Goal: Task Accomplishment & Management: Use online tool/utility

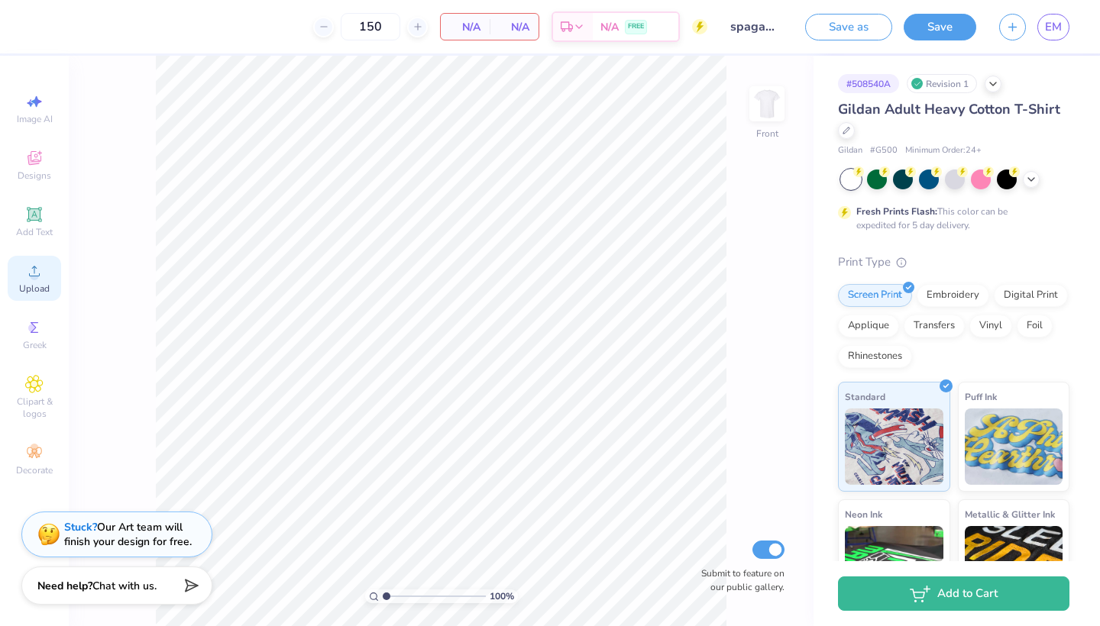
click at [26, 281] on div "Upload" at bounding box center [34, 278] width 53 height 45
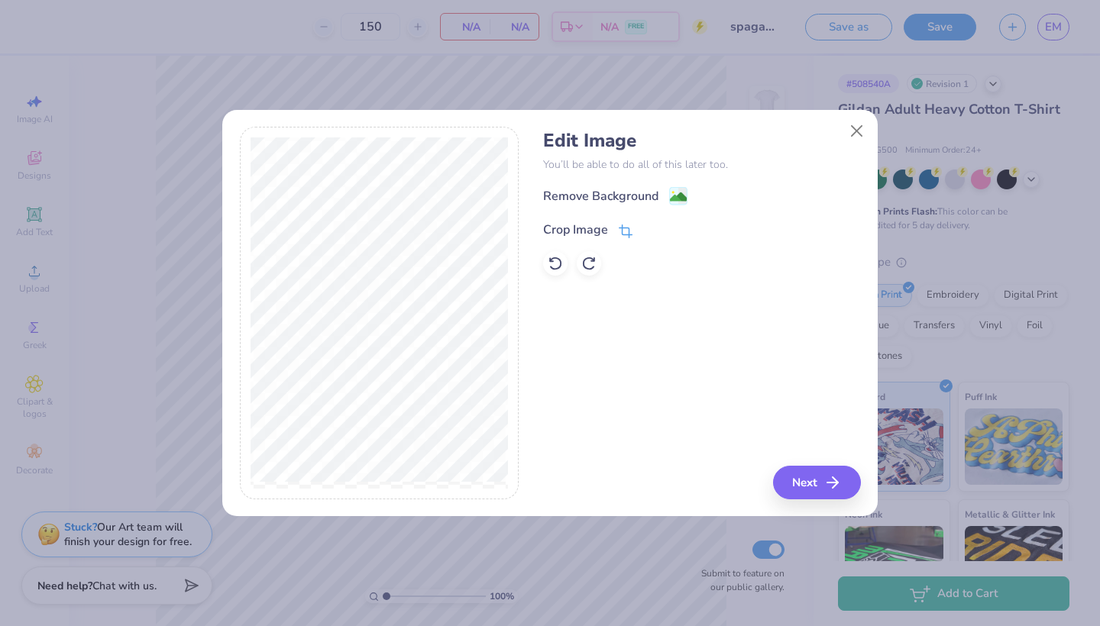
click at [627, 228] on icon at bounding box center [626, 232] width 14 height 14
click at [829, 475] on div "Edit Image You’ll be able to do all of this later too. Remove Background Crop I…" at bounding box center [701, 313] width 317 height 373
click at [651, 225] on icon at bounding box center [651, 228] width 9 height 9
click at [819, 481] on button "Next" at bounding box center [819, 483] width 88 height 34
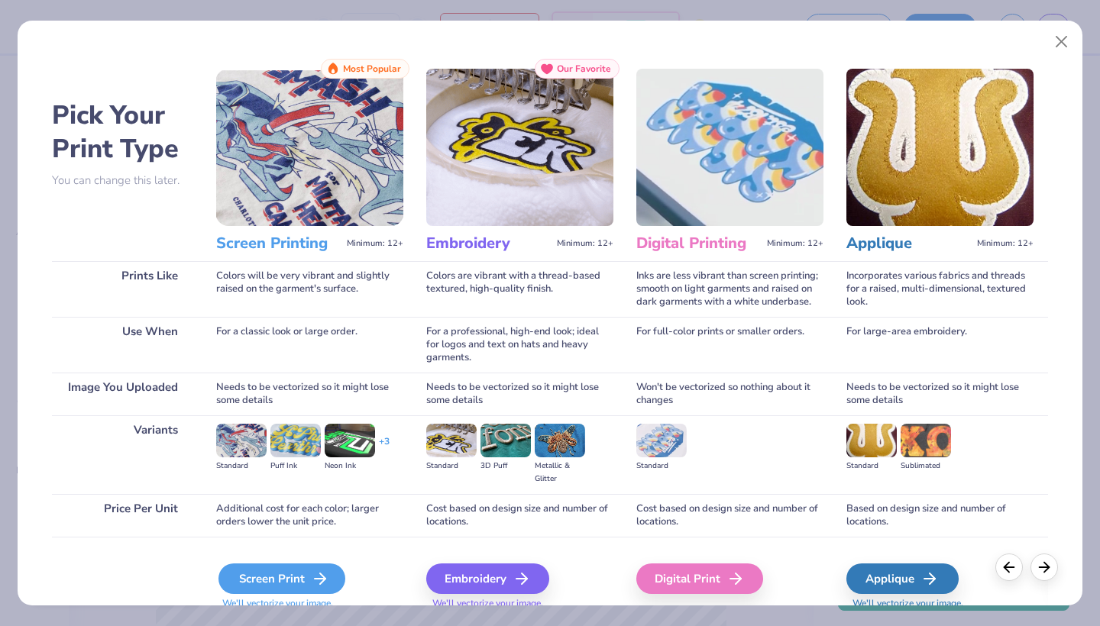
click at [283, 584] on div "Screen Print" at bounding box center [281, 579] width 127 height 31
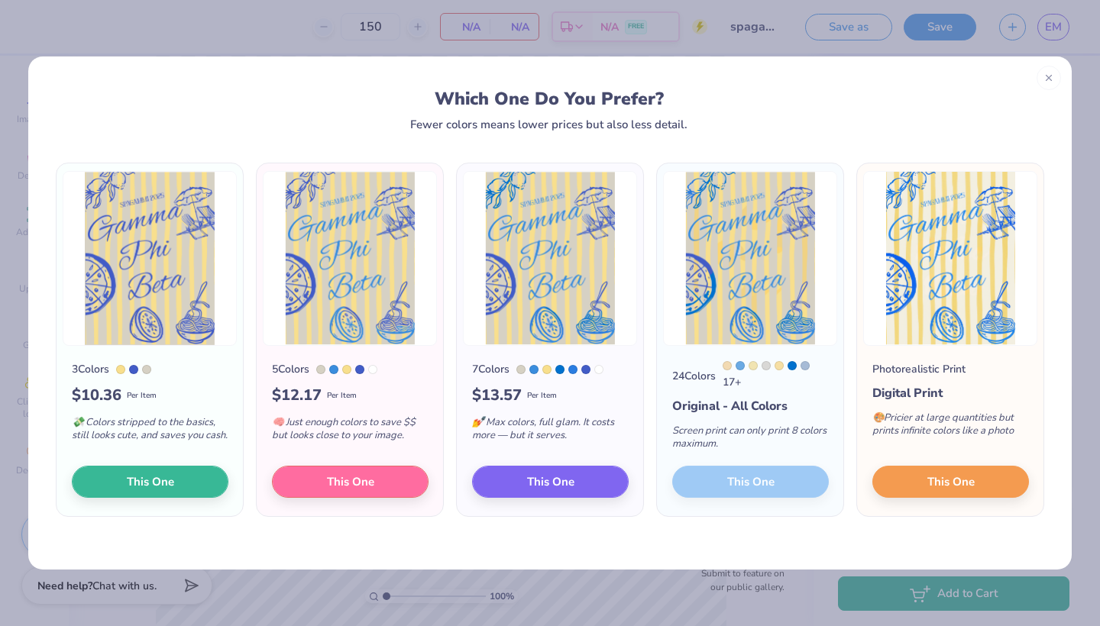
click at [133, 477] on span "This One" at bounding box center [150, 483] width 47 height 18
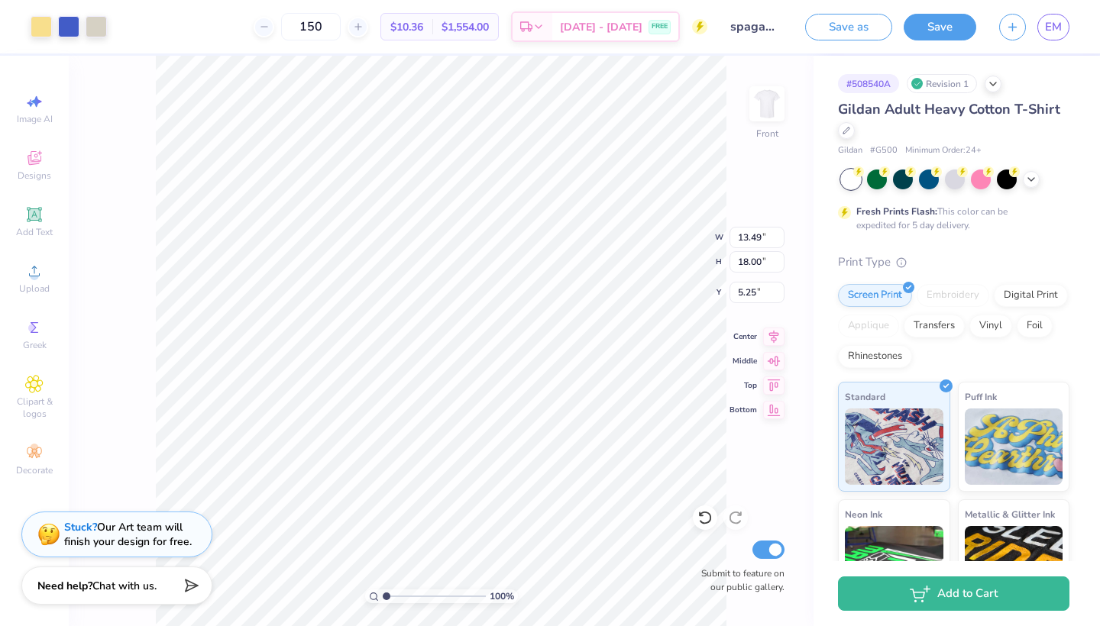
type input "9.59"
type input "12.79"
type input "5.86"
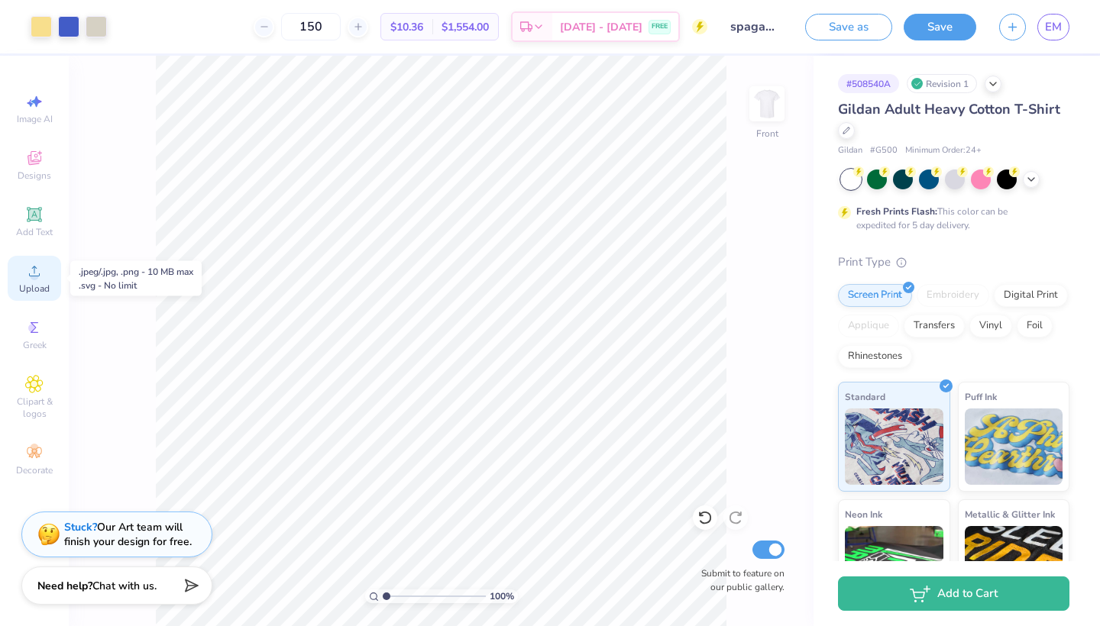
click at [29, 278] on icon at bounding box center [34, 271] width 18 height 18
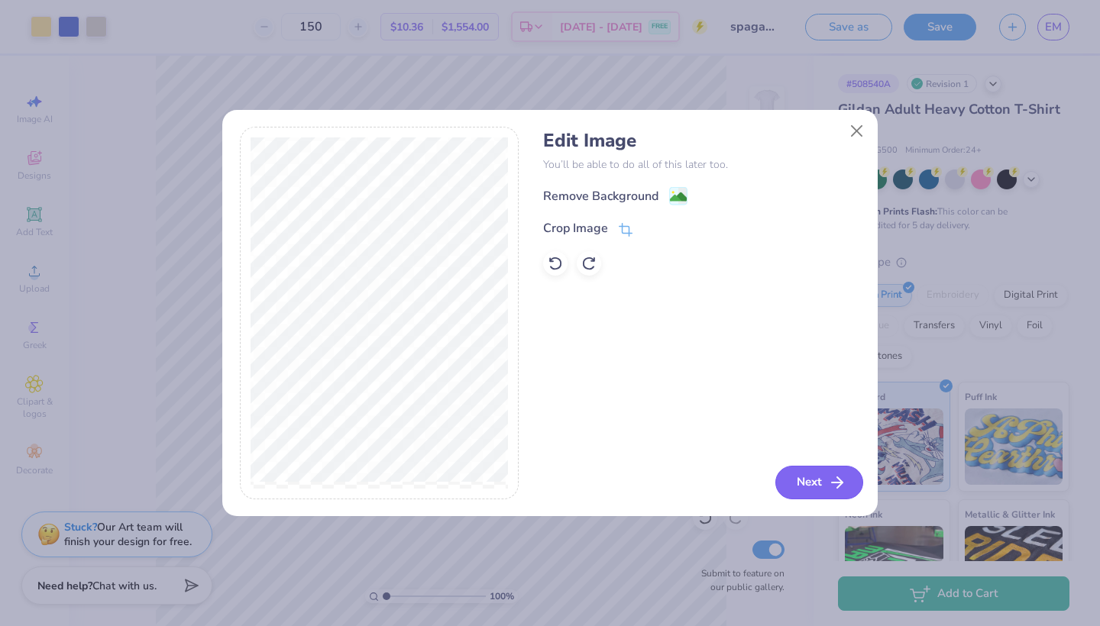
click at [842, 486] on icon "button" at bounding box center [837, 483] width 18 height 18
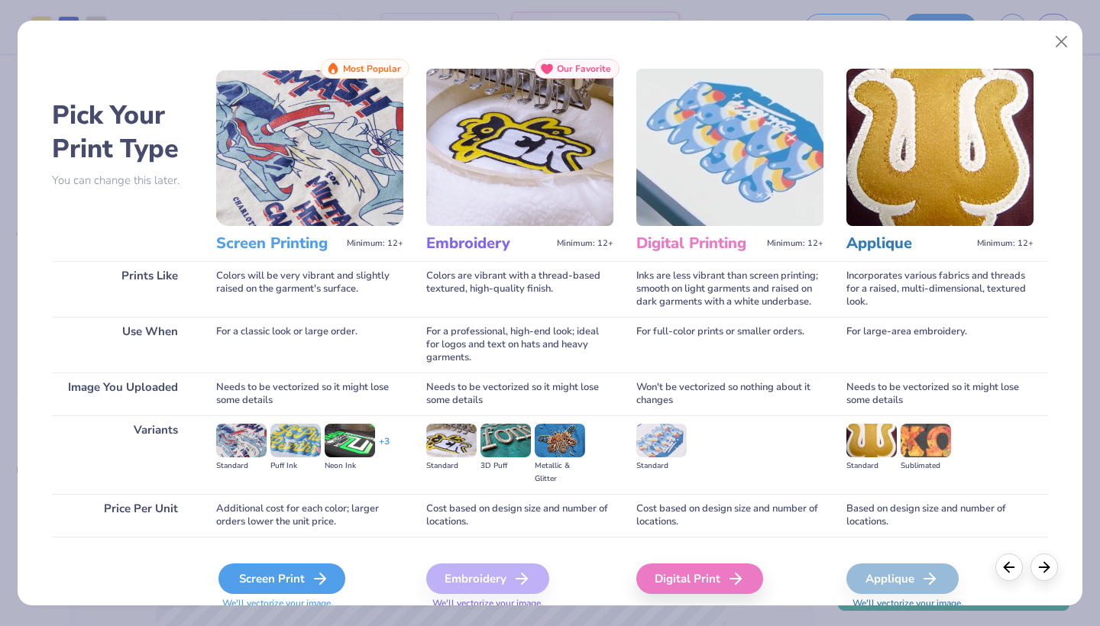
click at [296, 566] on div "Screen Print" at bounding box center [281, 579] width 127 height 31
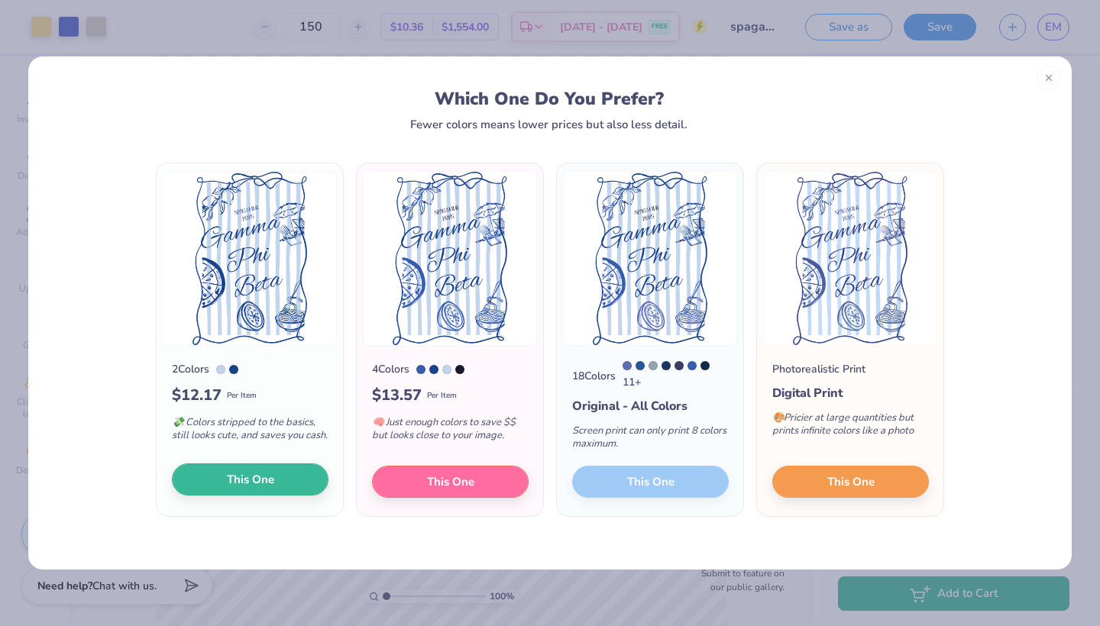
click at [260, 479] on span "This One" at bounding box center [250, 480] width 47 height 18
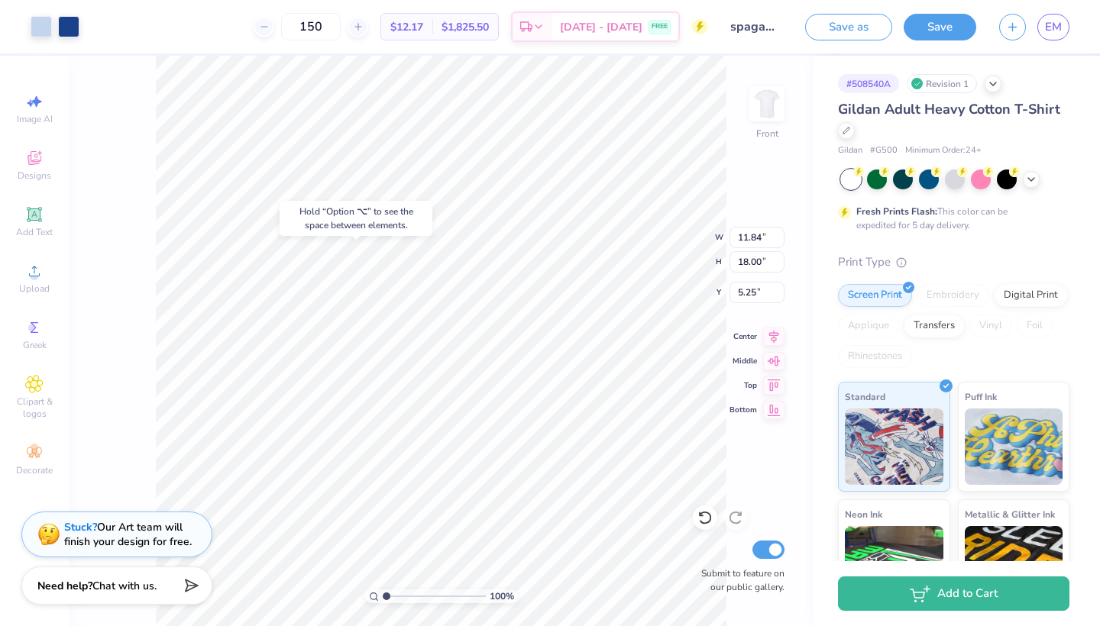
type input "9.04"
type input "9.59"
type input "12.79"
type input "5.86"
type input "4.61"
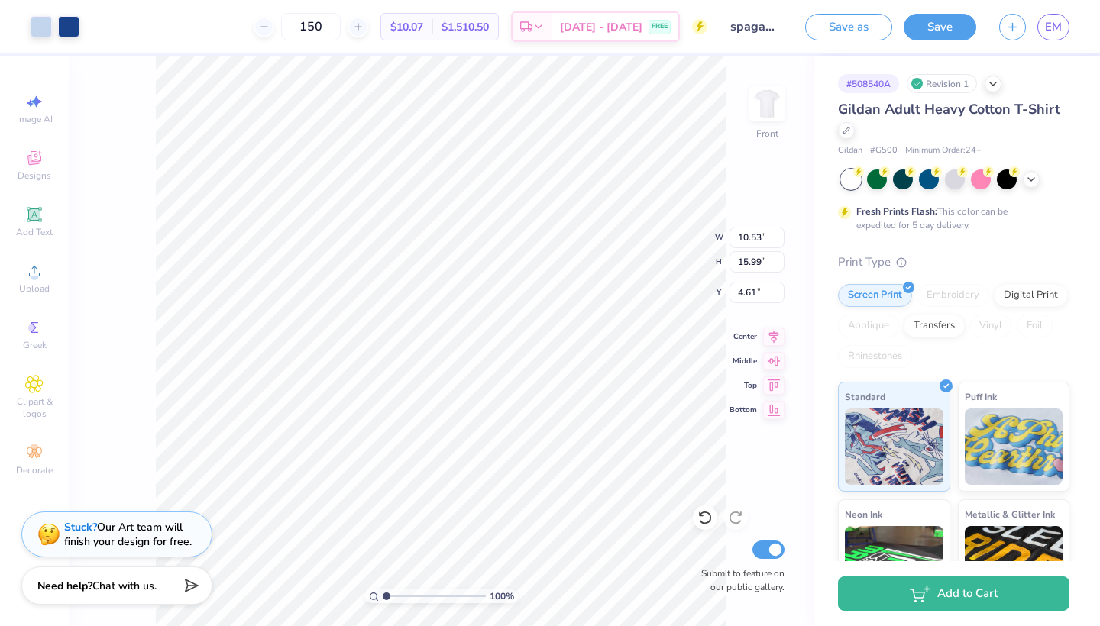
type input "10.53"
type input "15.99"
type input "4.95"
click at [732, 23] on input "spagammi maroon" at bounding box center [756, 26] width 75 height 31
click at [755, 27] on input "spagammi maroon" at bounding box center [756, 26] width 75 height 31
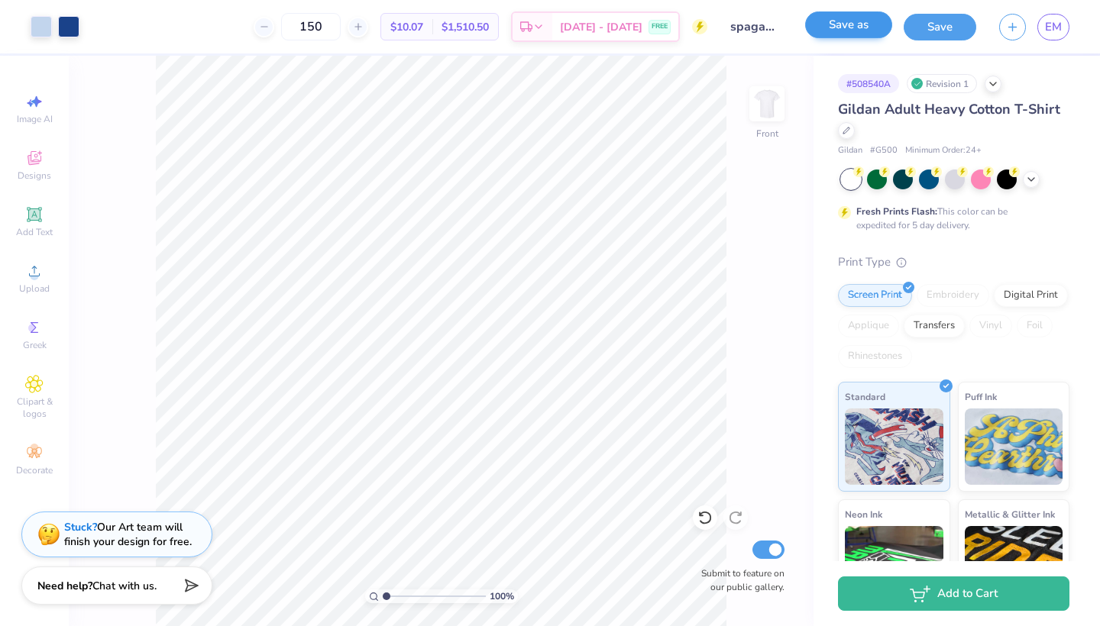
click at [837, 34] on button "Save as" at bounding box center [848, 24] width 87 height 27
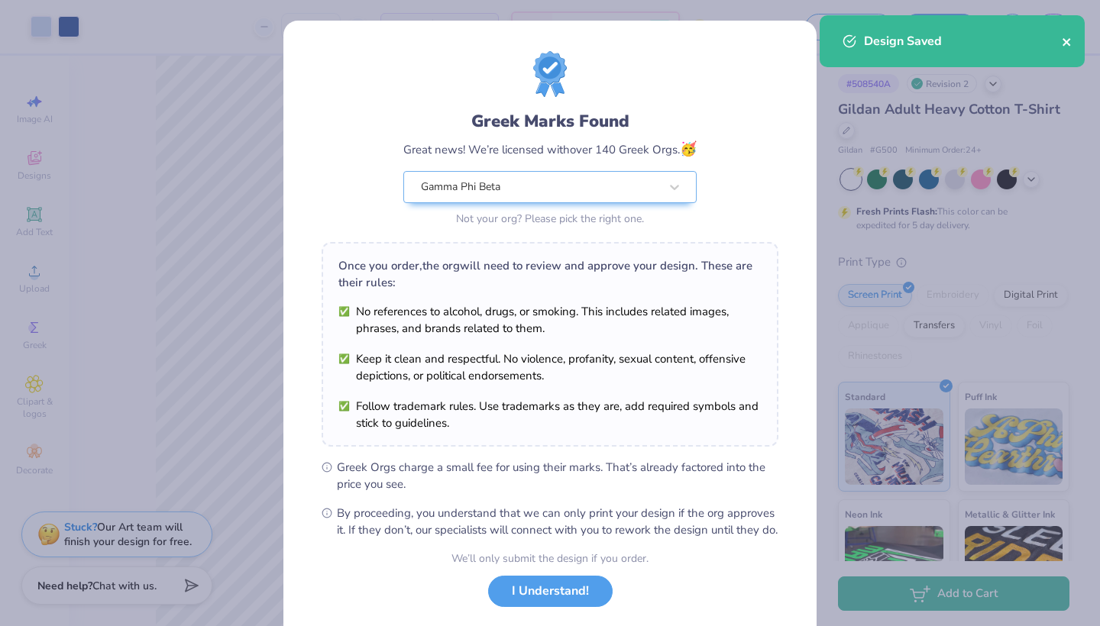
click at [1068, 34] on button "close" at bounding box center [1067, 41] width 11 height 18
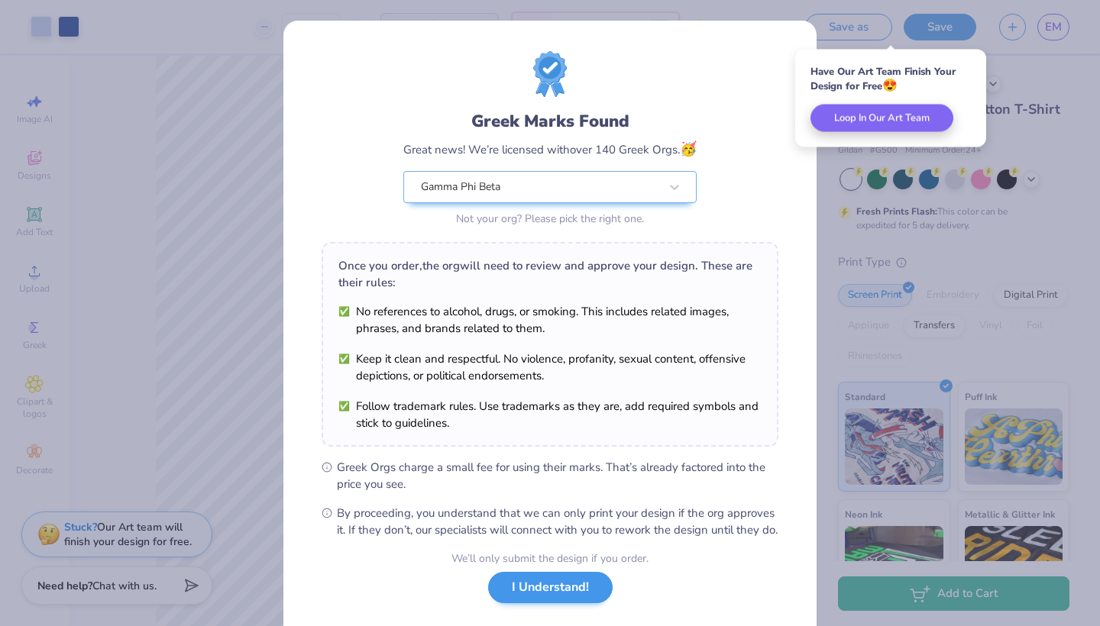
click at [554, 603] on button "I Understand!" at bounding box center [550, 587] width 124 height 31
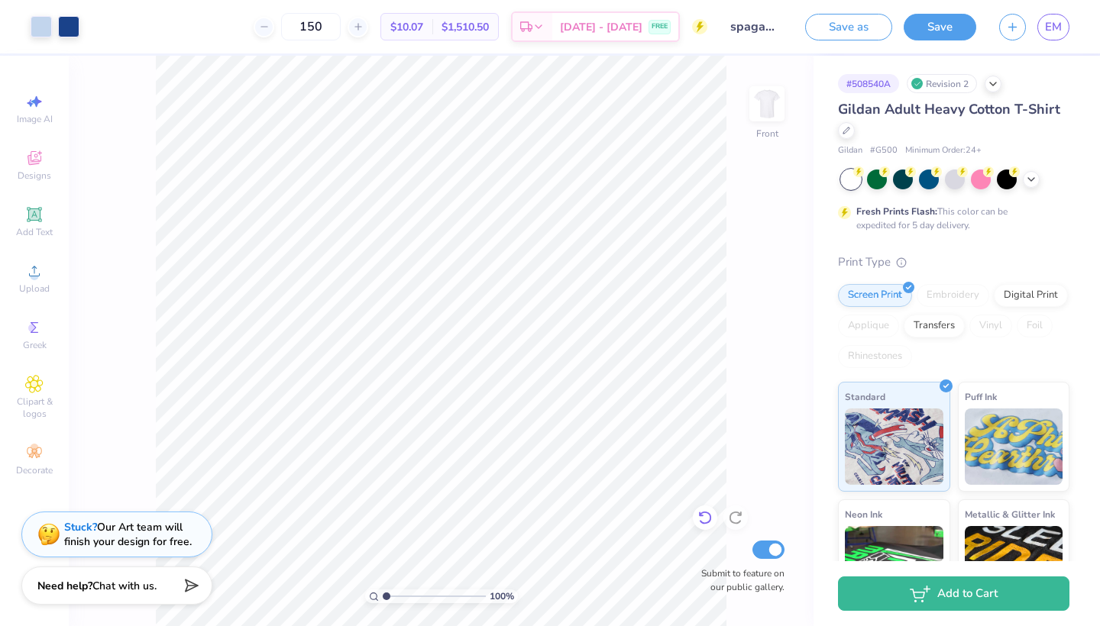
click at [700, 525] on icon at bounding box center [704, 517] width 15 height 15
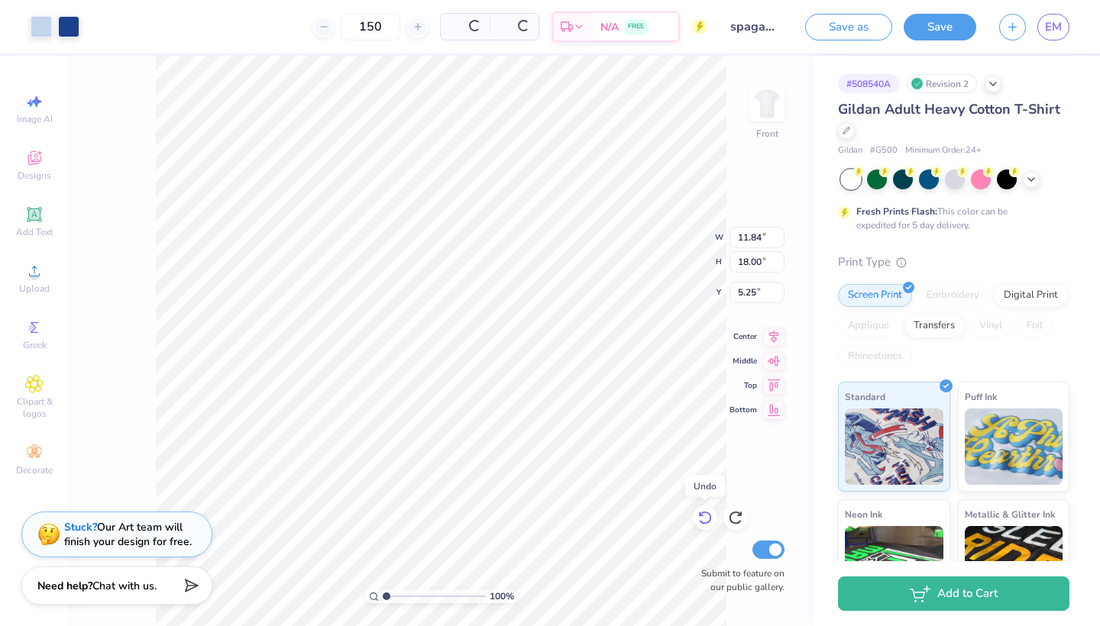
click at [700, 525] on icon at bounding box center [704, 517] width 15 height 15
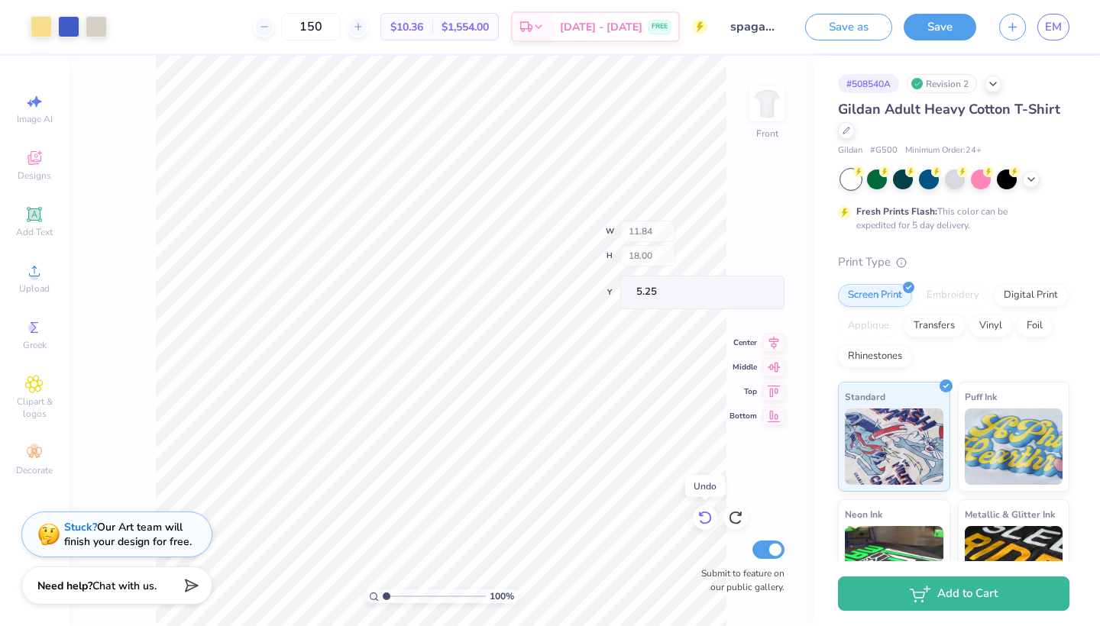
click at [700, 525] on icon at bounding box center [704, 517] width 15 height 15
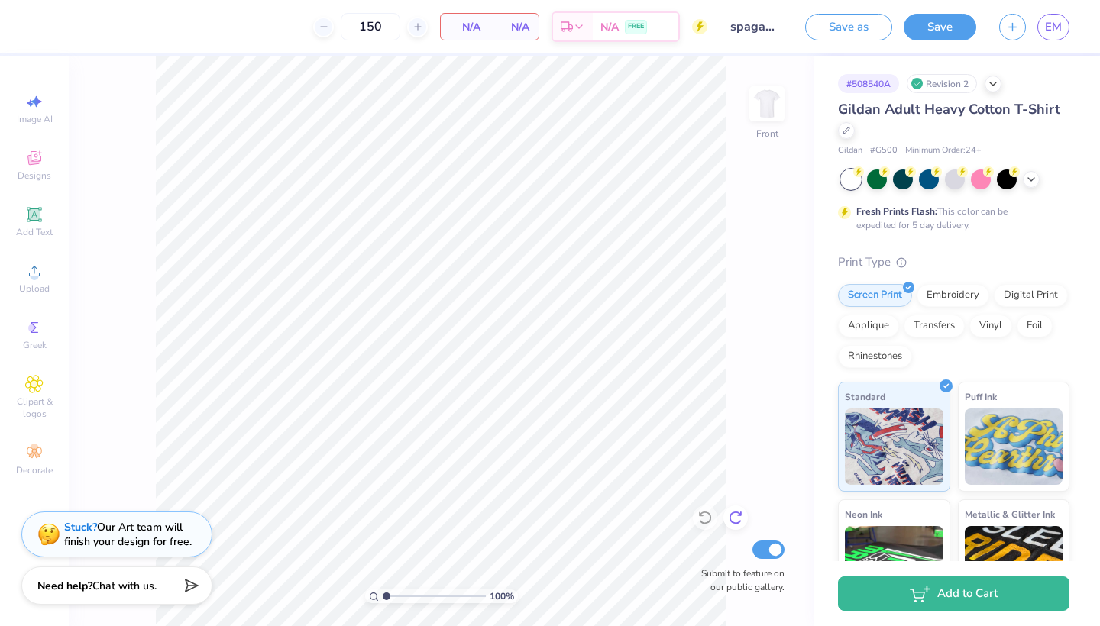
click at [727, 514] on div at bounding box center [735, 518] width 24 height 24
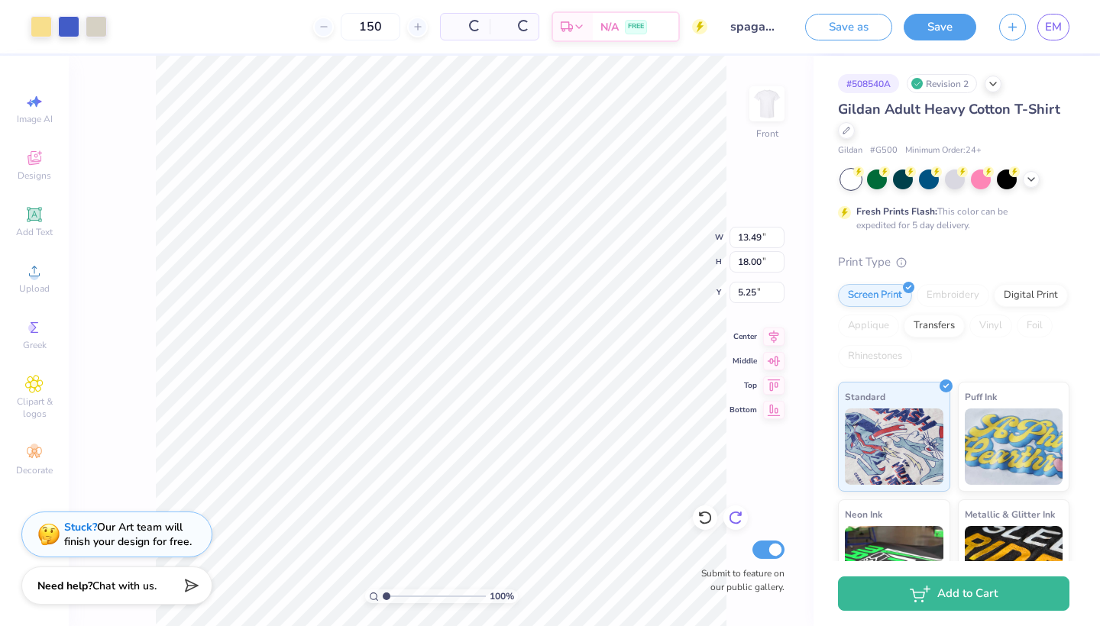
click at [727, 514] on div at bounding box center [735, 518] width 24 height 24
type input "9.59"
type input "12.79"
click at [727, 514] on div at bounding box center [735, 518] width 24 height 24
type input "5.86"
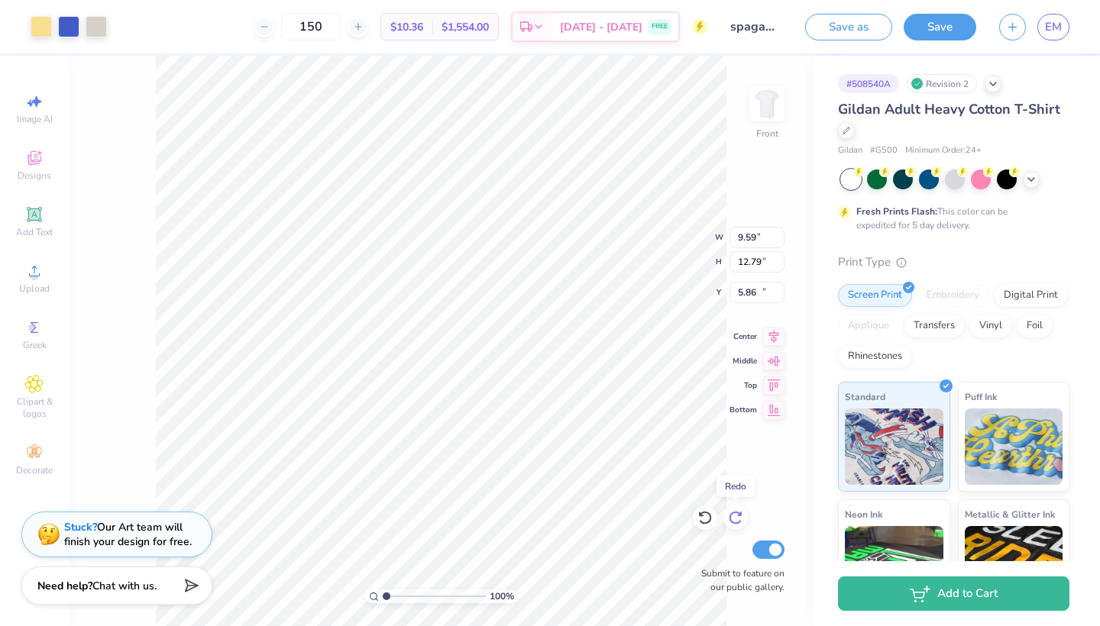
click at [727, 514] on div at bounding box center [735, 518] width 24 height 24
type input "11.84"
type input "18.00"
click at [727, 514] on div at bounding box center [735, 518] width 24 height 24
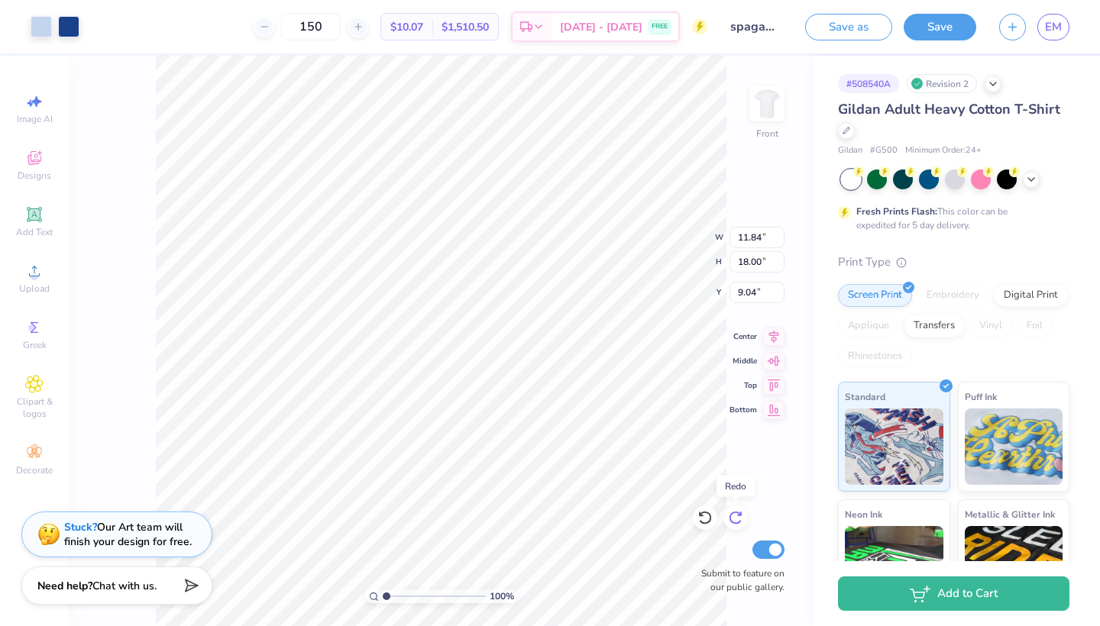
click at [727, 514] on div at bounding box center [735, 518] width 24 height 24
type input "4.61"
click at [727, 514] on div at bounding box center [735, 518] width 24 height 24
type input "10.53"
type input "15.99"
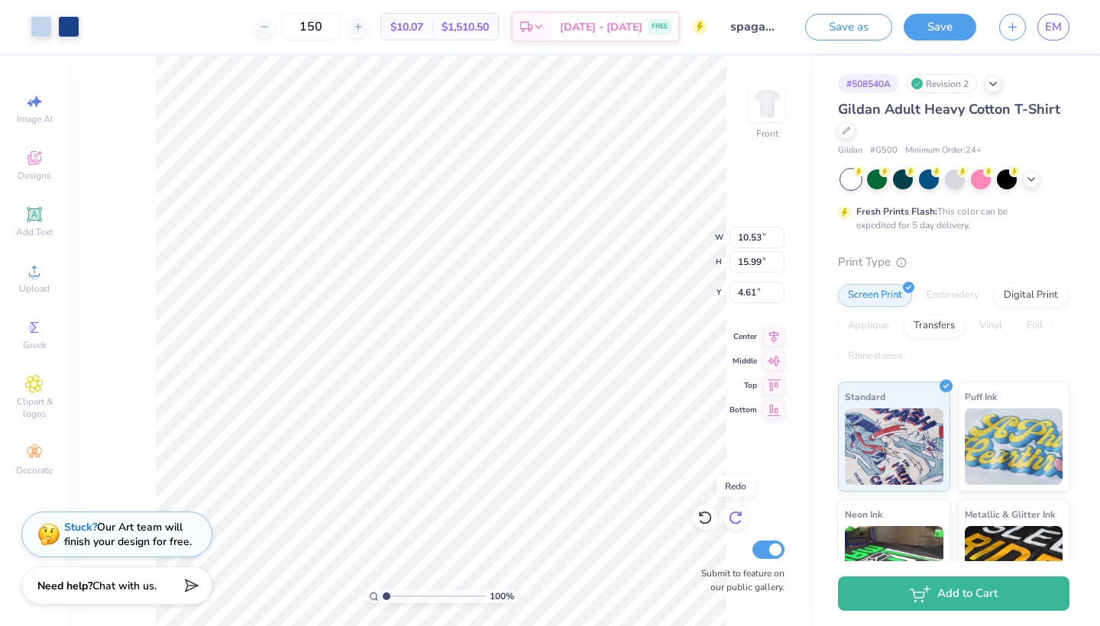
click at [727, 514] on div at bounding box center [735, 518] width 24 height 24
type input "4.95"
click at [727, 514] on div "100 % Front W 10.53 10.53 " H 15.99 15.99 " Y 4.95 4.95 " Center Middle Top Bot…" at bounding box center [441, 341] width 745 height 570
click at [1007, 27] on icon "button" at bounding box center [1012, 24] width 13 height 13
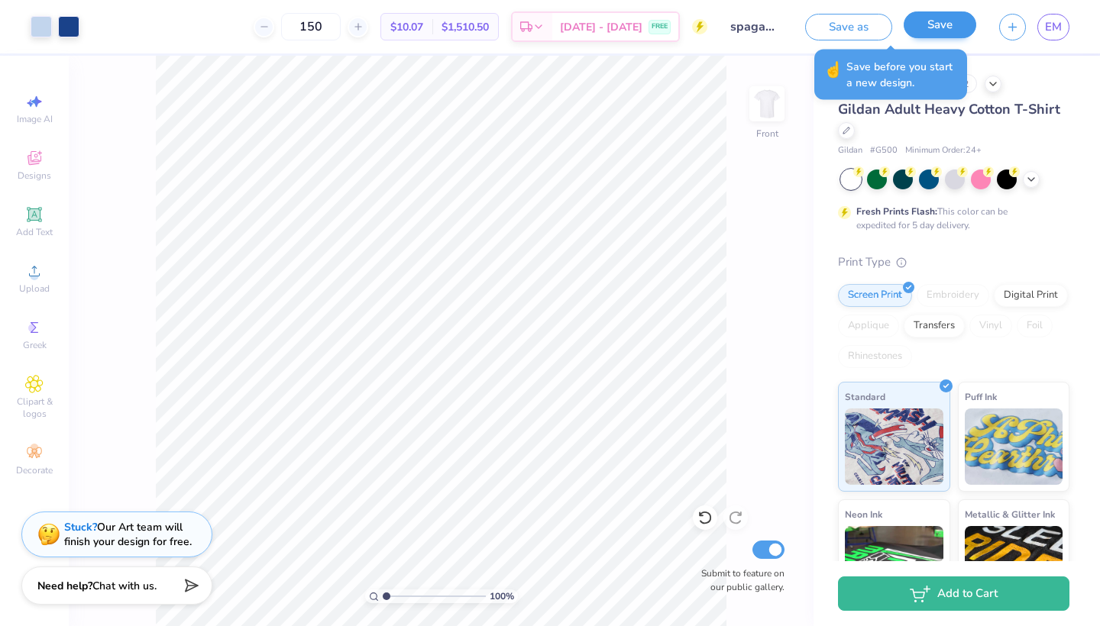
click at [932, 27] on button "Save" at bounding box center [939, 24] width 73 height 27
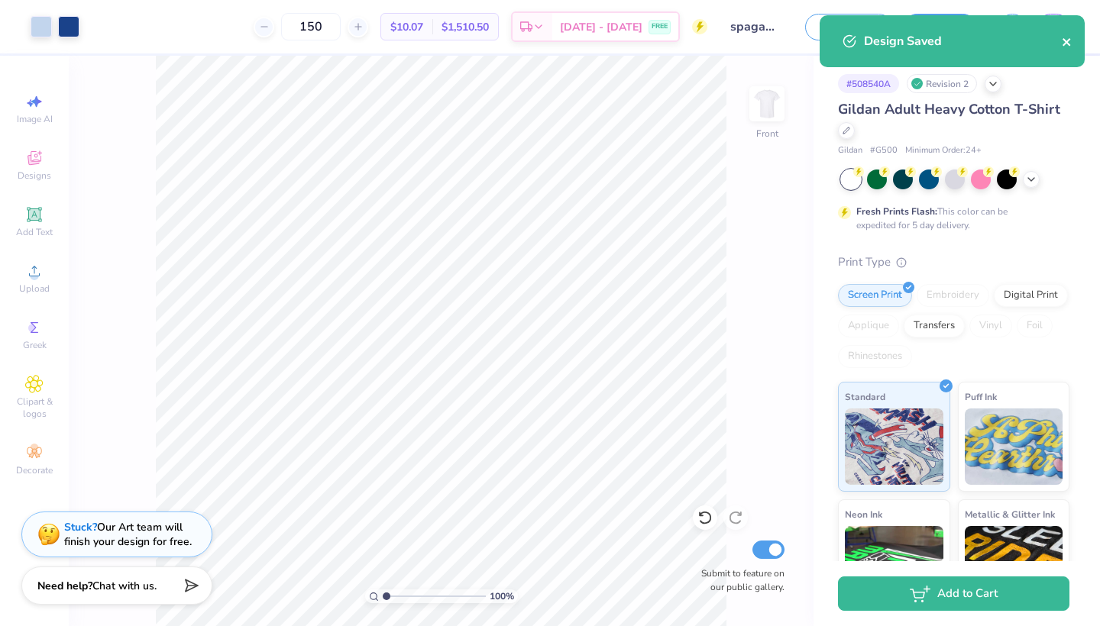
click at [1065, 43] on icon "close" at bounding box center [1066, 42] width 8 height 8
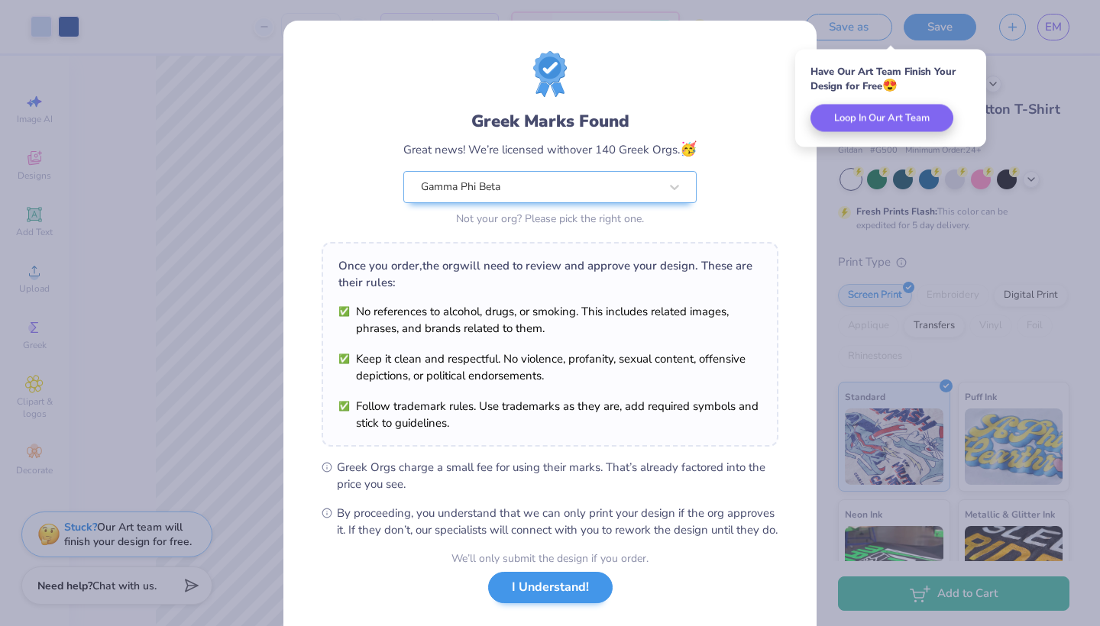
click at [532, 603] on button "I Understand!" at bounding box center [550, 587] width 124 height 31
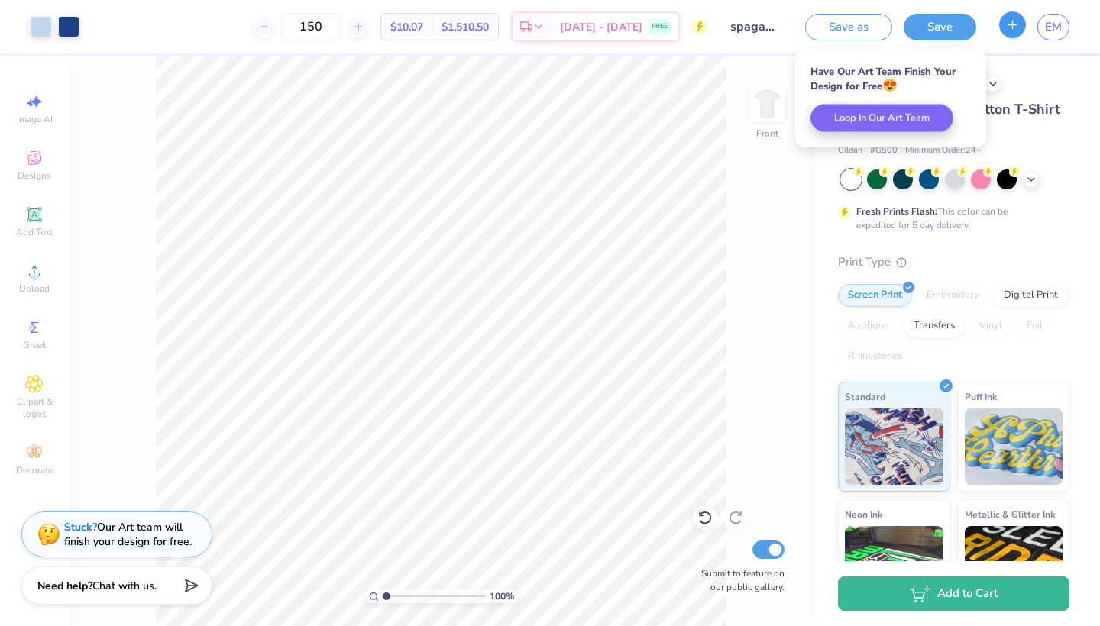
click at [1018, 27] on icon "button" at bounding box center [1012, 24] width 13 height 13
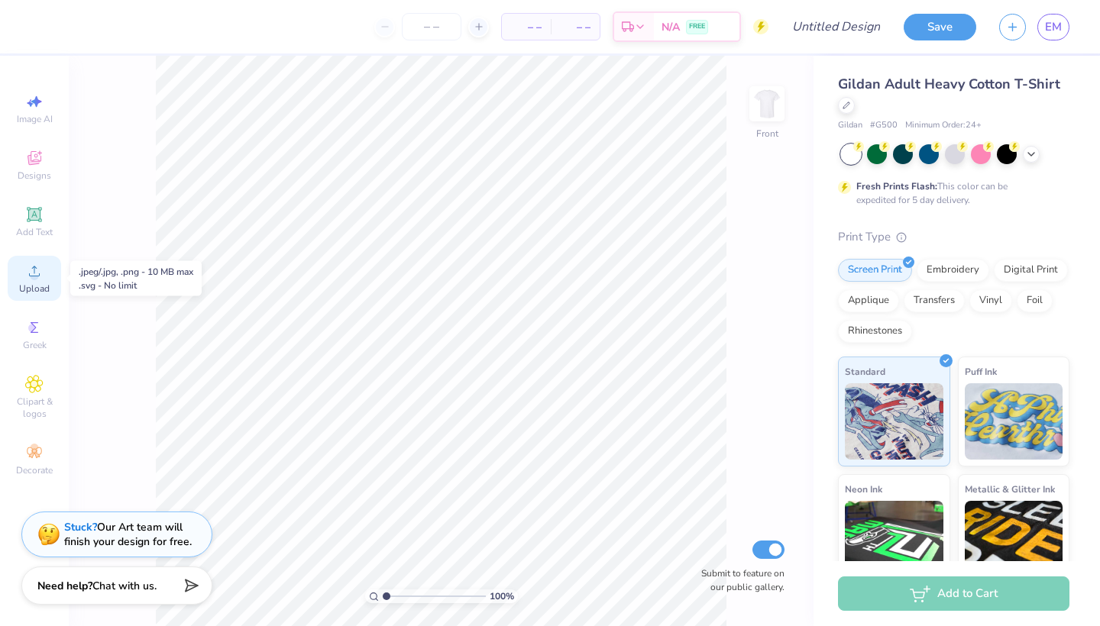
click at [39, 283] on span "Upload" at bounding box center [34, 289] width 31 height 12
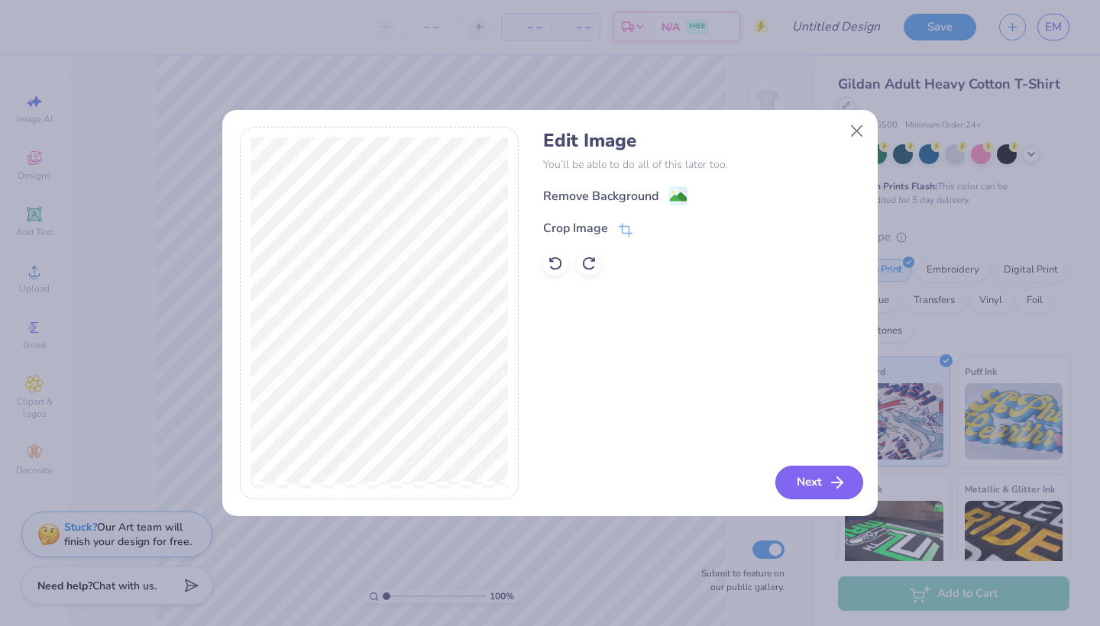
click at [810, 474] on button "Next" at bounding box center [819, 483] width 88 height 34
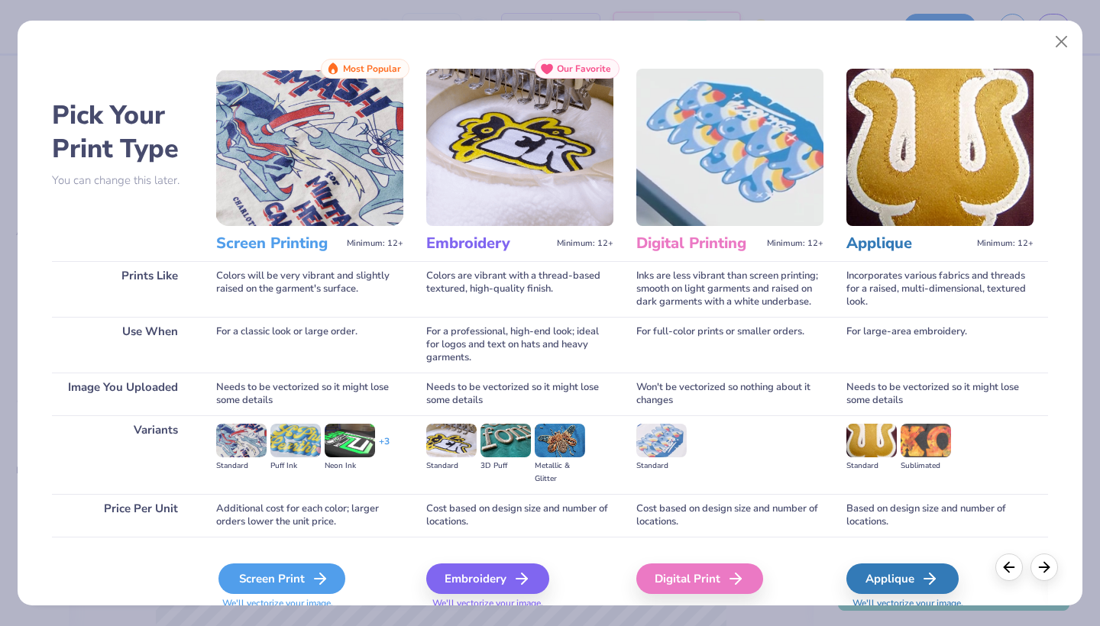
click at [249, 580] on div "Screen Print" at bounding box center [281, 579] width 127 height 31
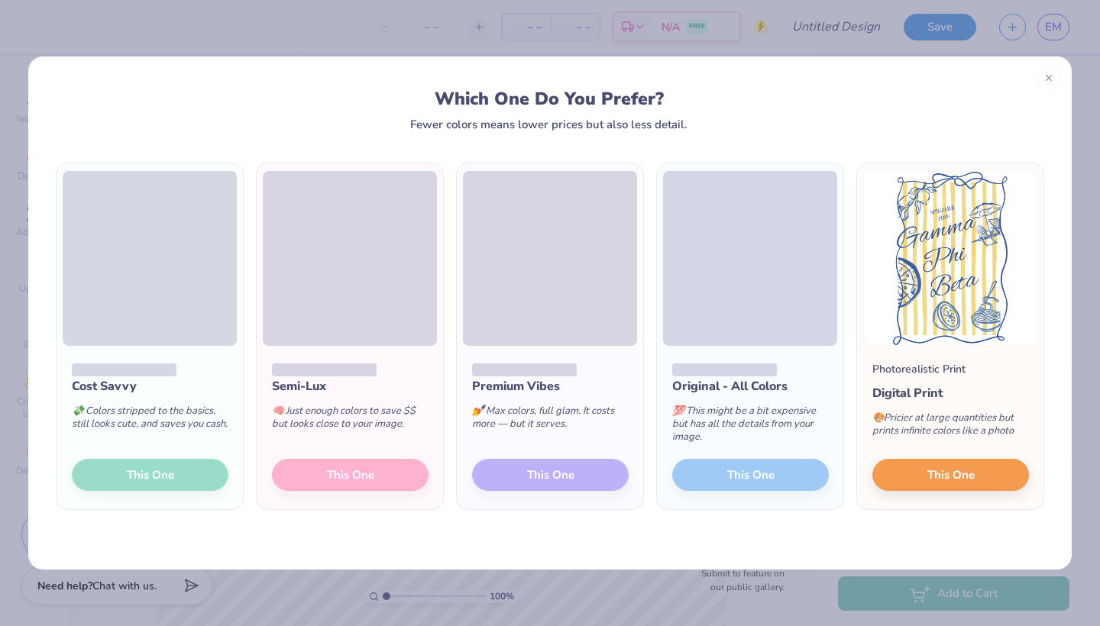
click at [198, 474] on div "Cost Savvy 💸 Colors stripped to the basics, still looks cute, and saves you cas…" at bounding box center [150, 427] width 186 height 163
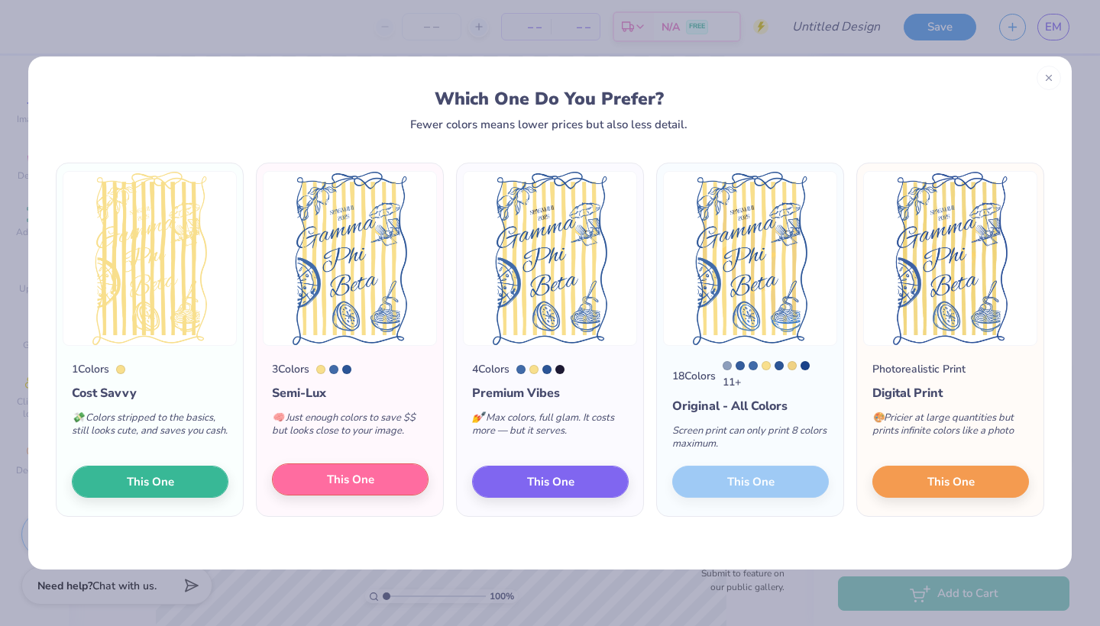
click at [345, 481] on span "This One" at bounding box center [350, 480] width 47 height 18
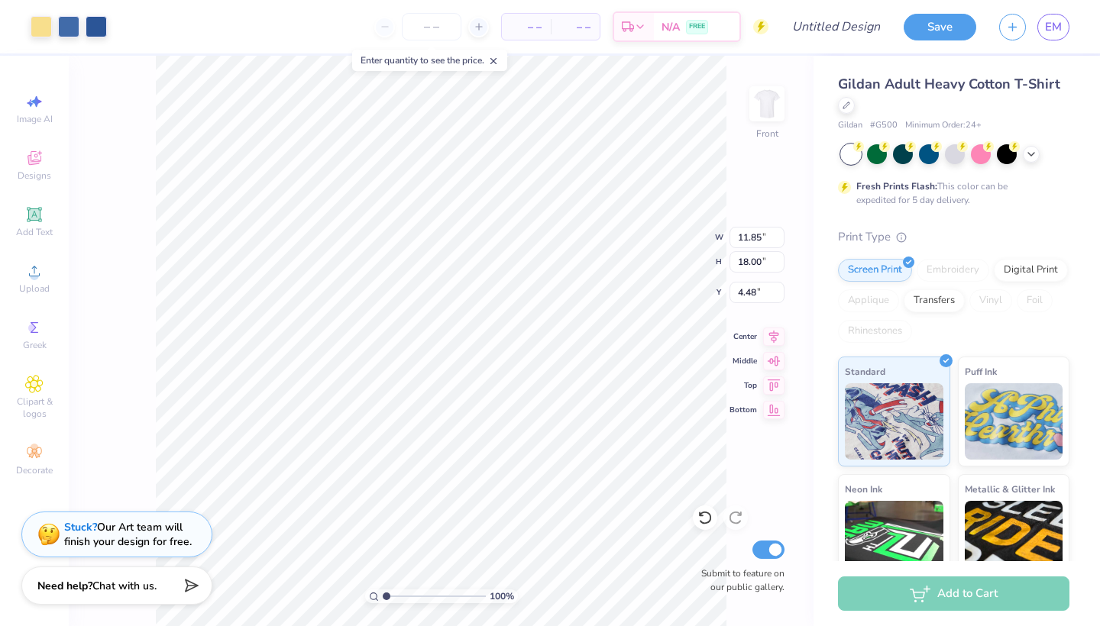
type input "4.48"
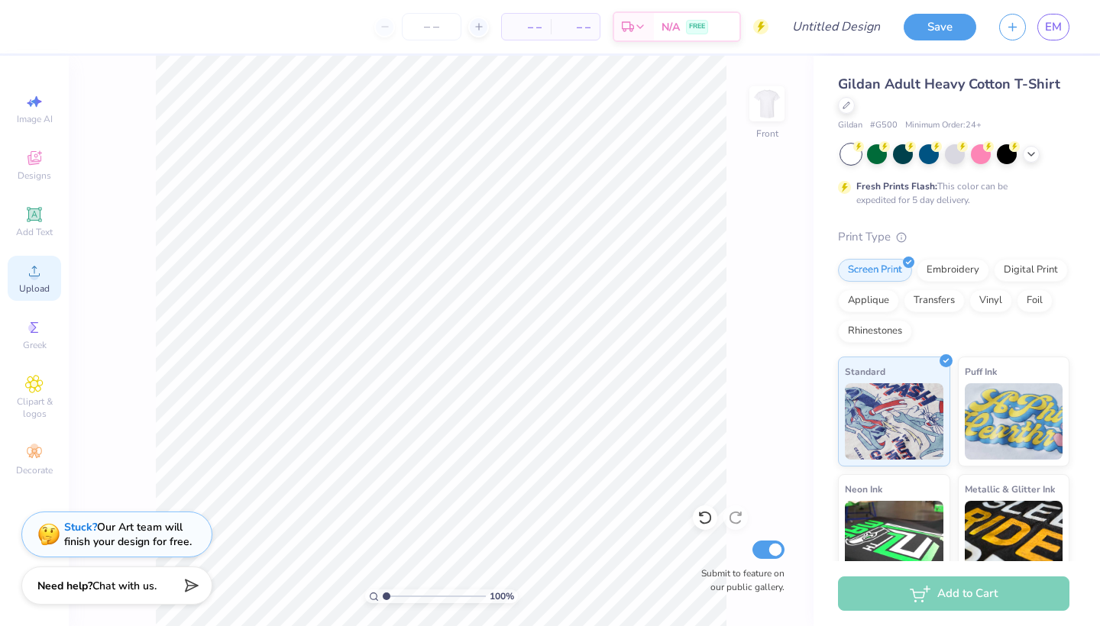
click at [29, 285] on span "Upload" at bounding box center [34, 289] width 31 height 12
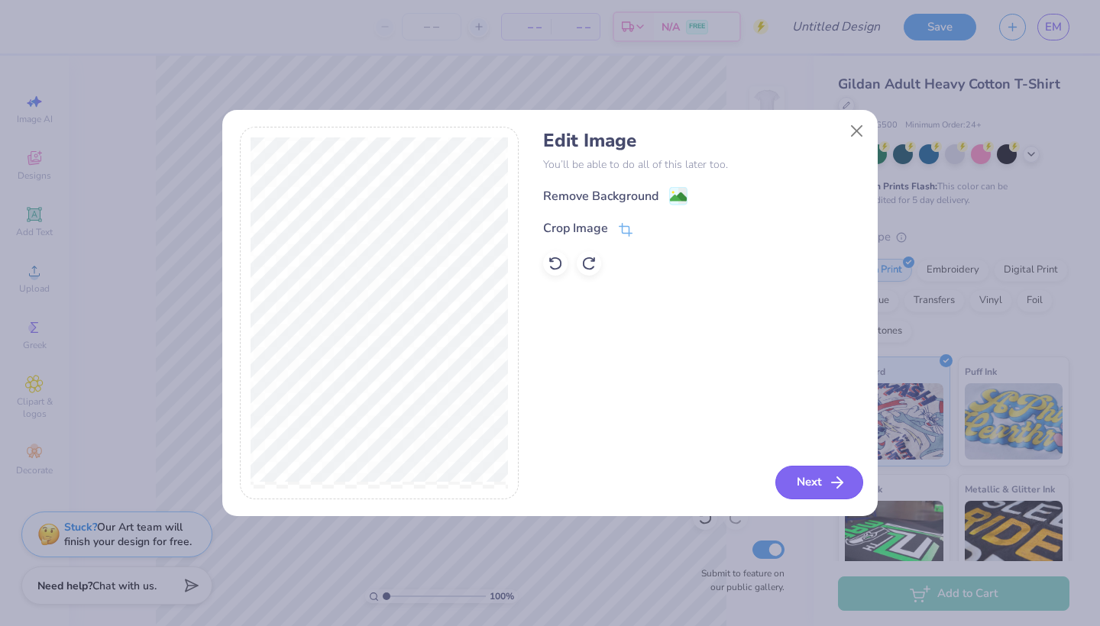
click at [824, 482] on button "Next" at bounding box center [819, 483] width 88 height 34
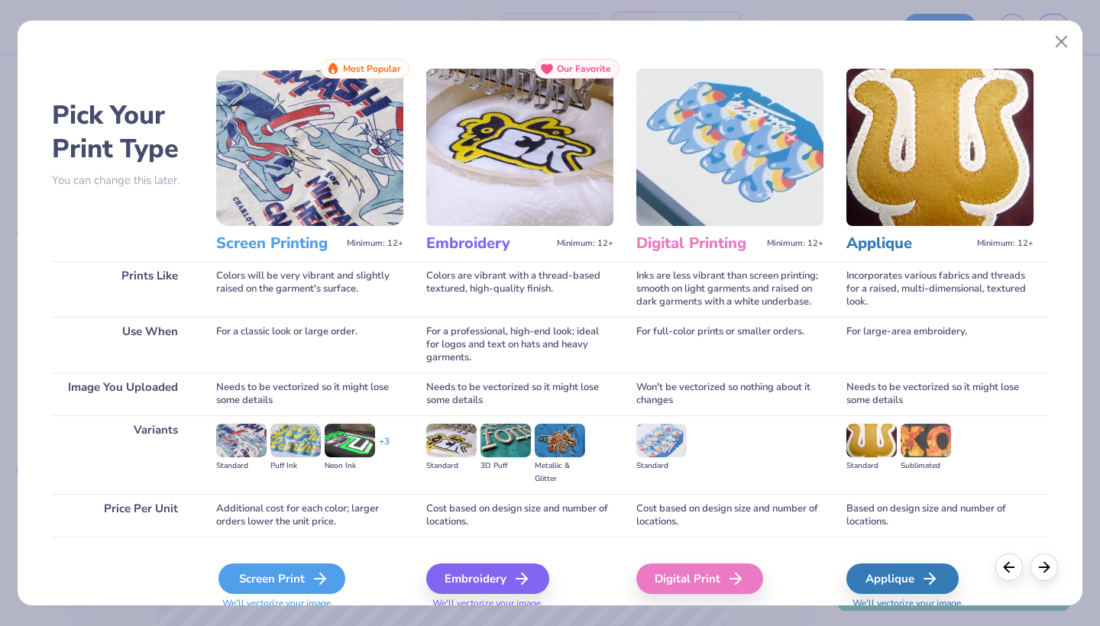
click at [244, 567] on div "Screen Print" at bounding box center [281, 579] width 127 height 31
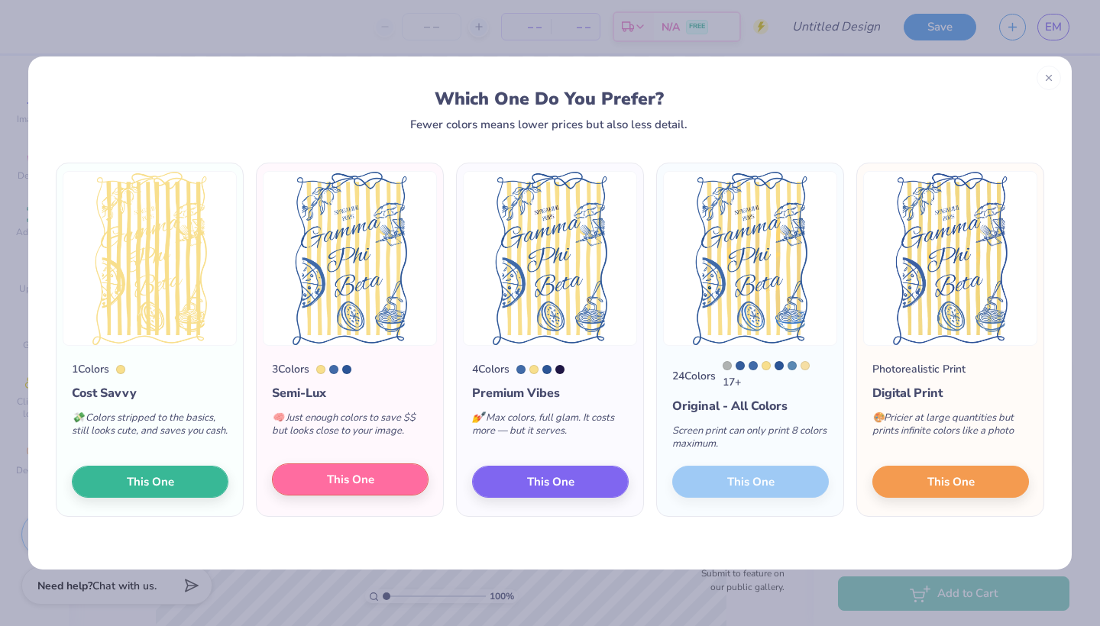
click at [365, 479] on span "This One" at bounding box center [350, 480] width 47 height 18
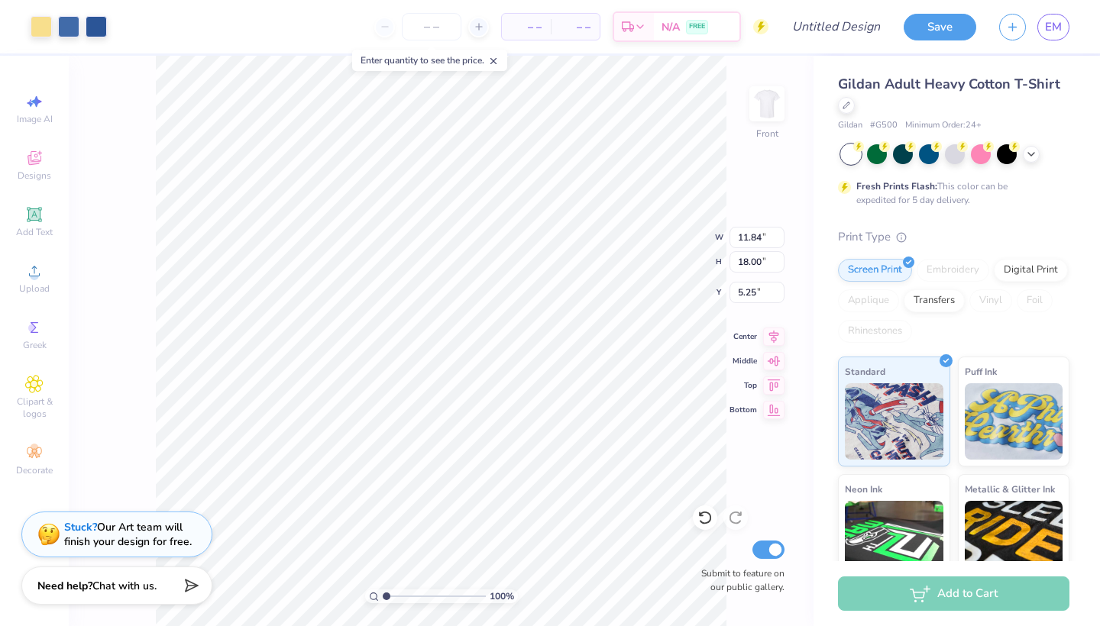
type input "3.96"
